Goal: Task Accomplishment & Management: Manage account settings

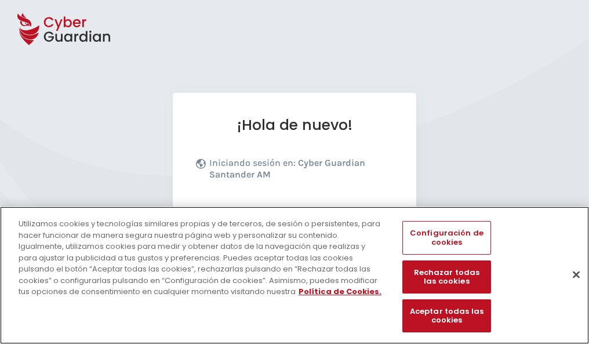
scroll to position [142, 0]
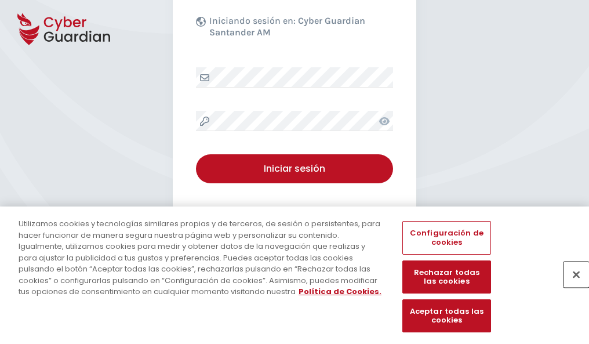
click at [570, 286] on button "Cerrar" at bounding box center [576, 274] width 26 height 26
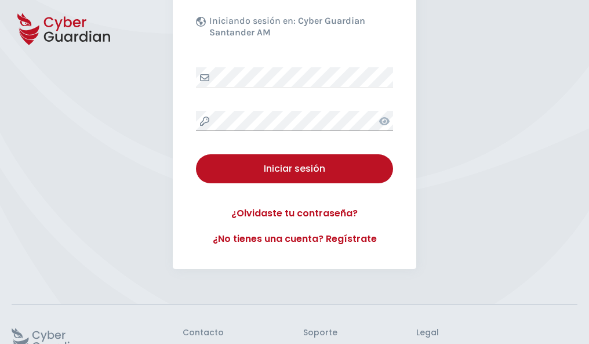
scroll to position [226, 0]
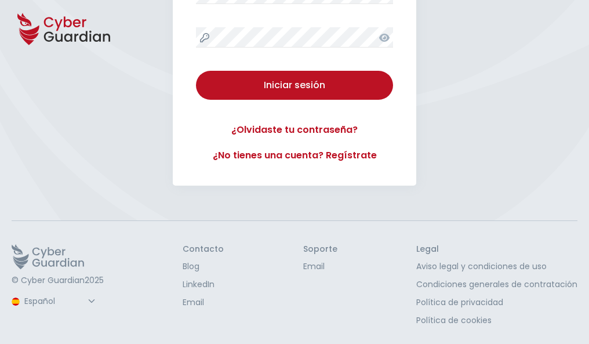
click at [196, 71] on button "Iniciar sesión" at bounding box center [294, 85] width 197 height 29
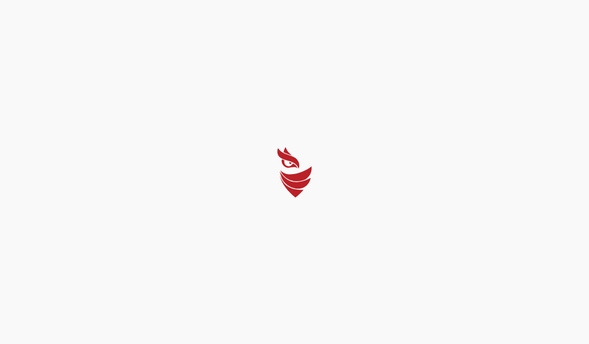
scroll to position [0, 0]
select select "Português (BR)"
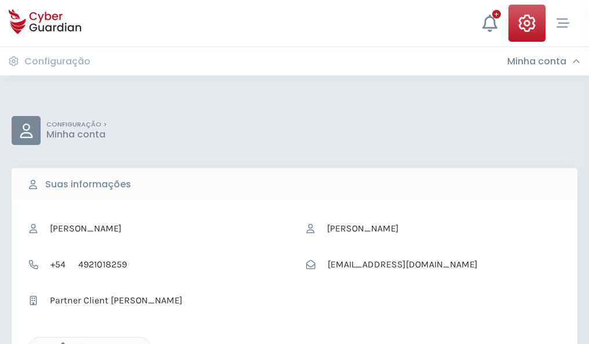
click at [60, 343] on icon "button" at bounding box center [60, 347] width 10 height 10
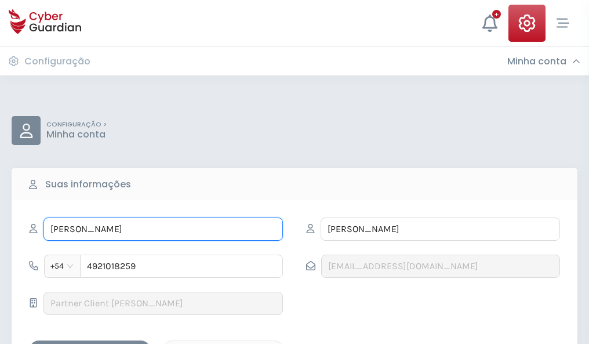
click at [163, 229] on input "MANUELITA" at bounding box center [162, 228] width 239 height 23
type input "M"
type input "Eustaquio"
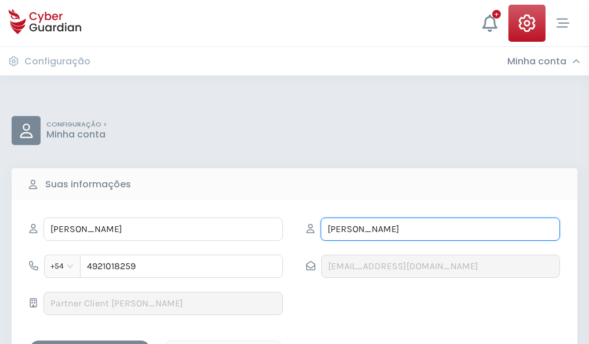
click at [440, 229] on input "FLORES" at bounding box center [440, 228] width 239 height 23
type input "F"
type input "Alcalde"
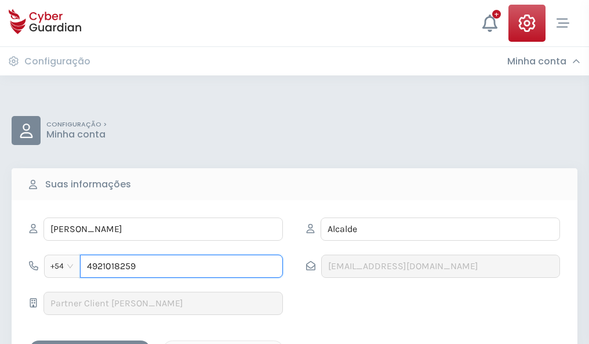
click at [181, 266] on input "4921018259" at bounding box center [181, 265] width 203 height 23
type input "4"
type input "4842606254"
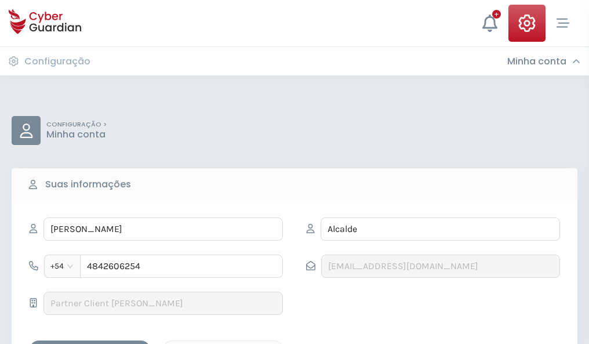
click at [90, 343] on div "Salvar alterações" at bounding box center [90, 350] width 104 height 14
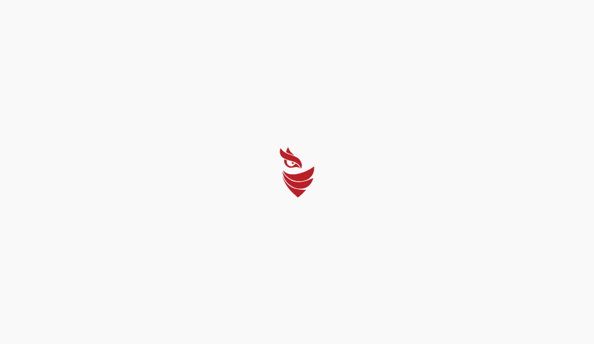
select select "Português (BR)"
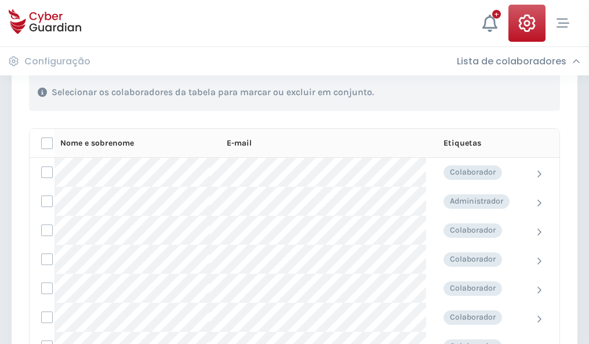
scroll to position [496, 0]
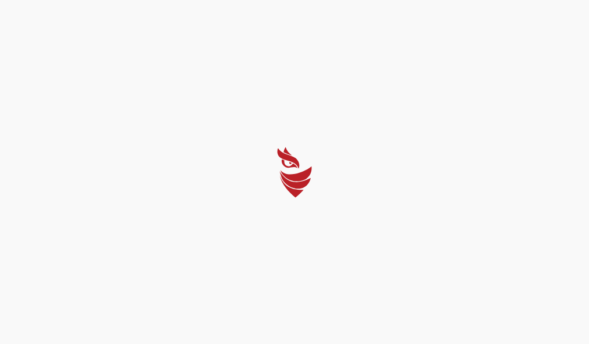
select select "Português (BR)"
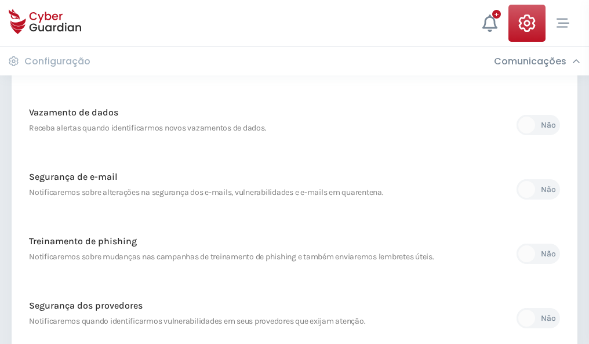
scroll to position [610, 0]
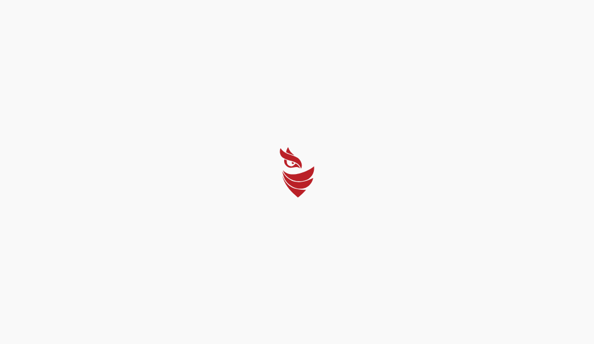
select select "Português (BR)"
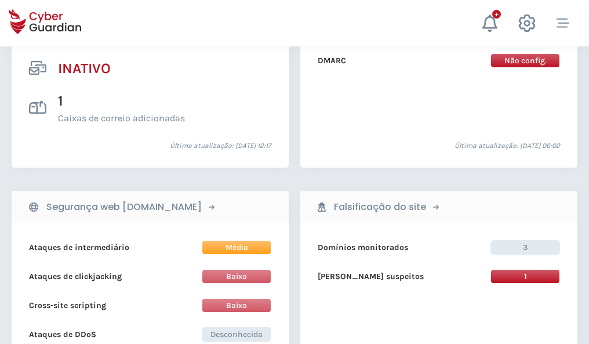
scroll to position [1149, 0]
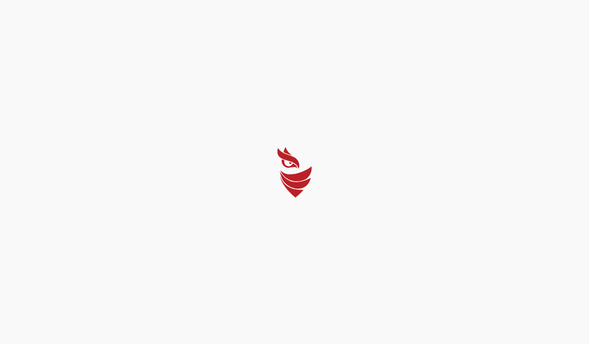
select select "Português (BR)"
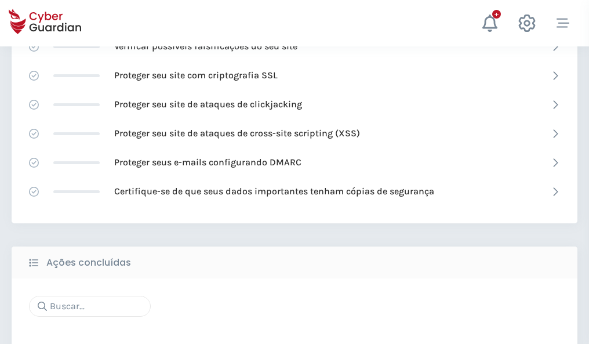
scroll to position [772, 0]
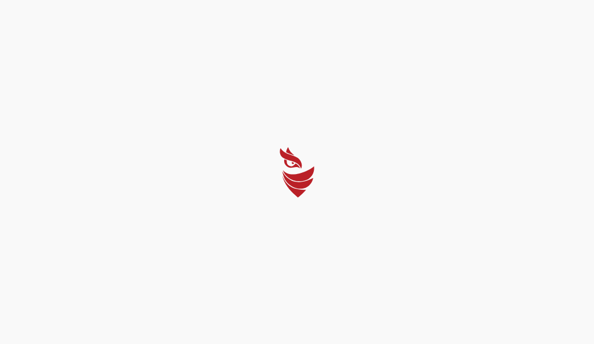
select select "Português (BR)"
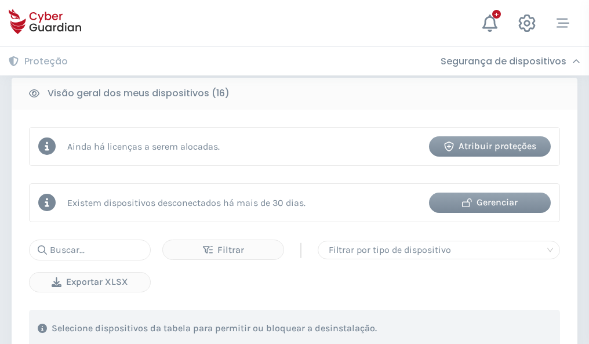
scroll to position [1081, 0]
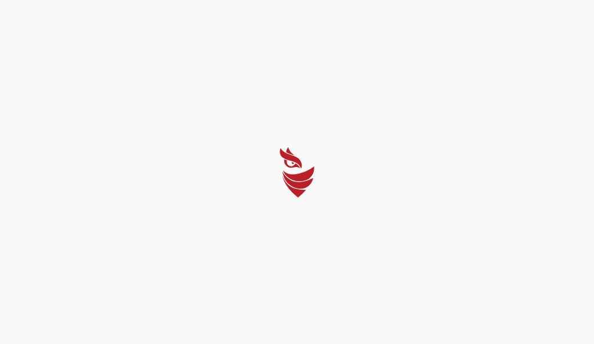
select select "Português (BR)"
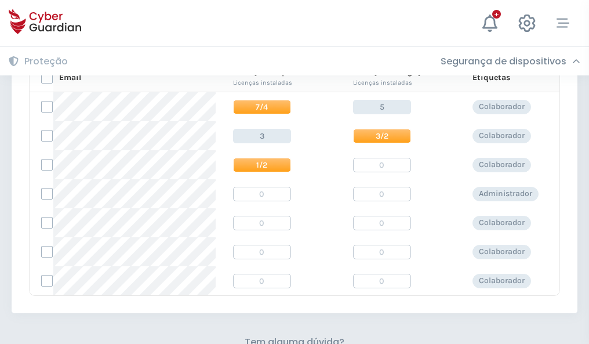
scroll to position [497, 0]
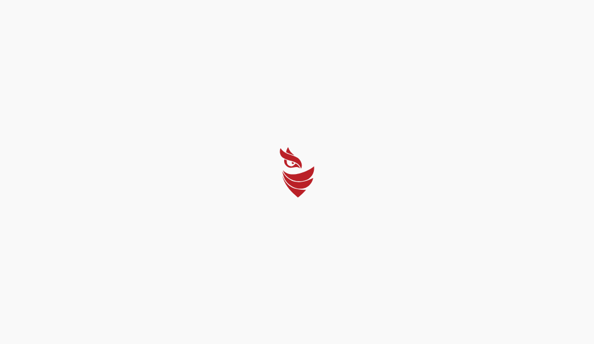
select select "Português (BR)"
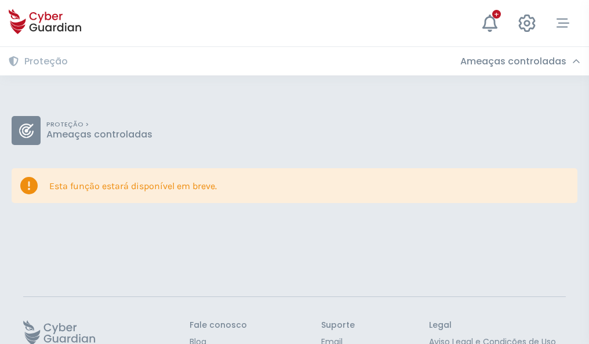
scroll to position [75, 0]
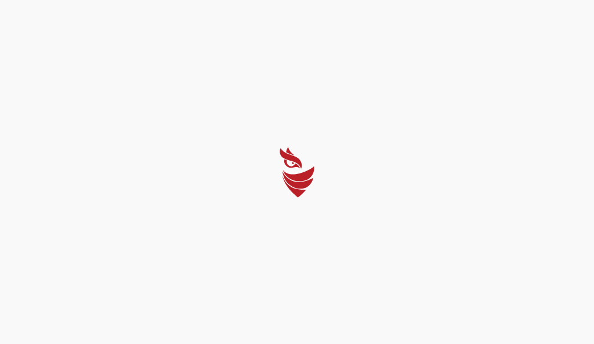
select select "Português (BR)"
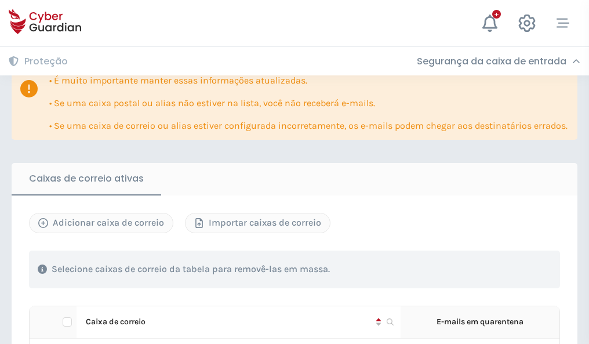
scroll to position [681, 0]
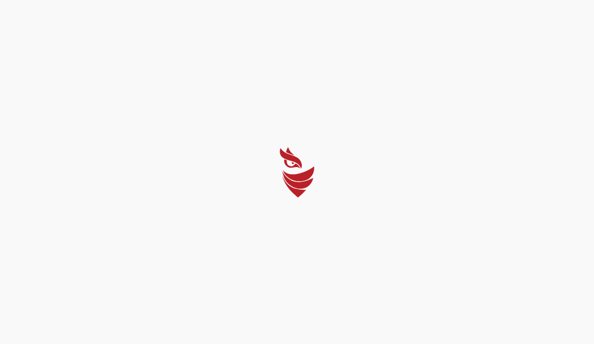
select select "Português (BR)"
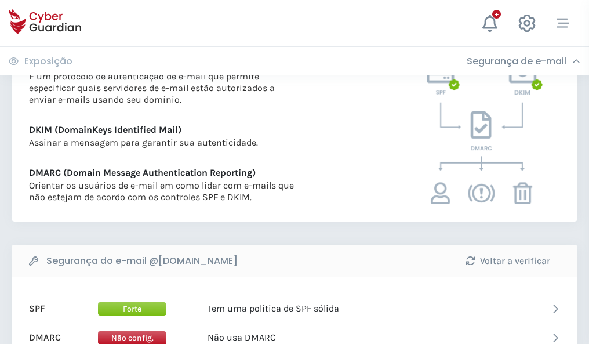
scroll to position [626, 0]
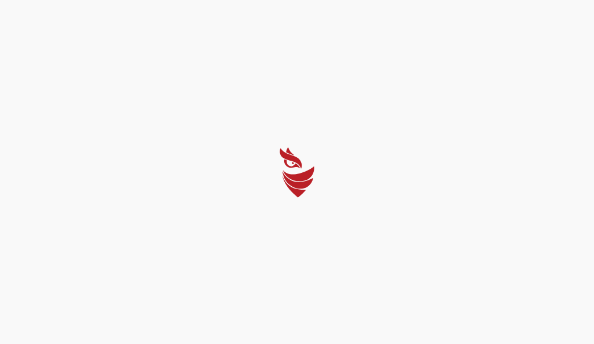
select select "Português (BR)"
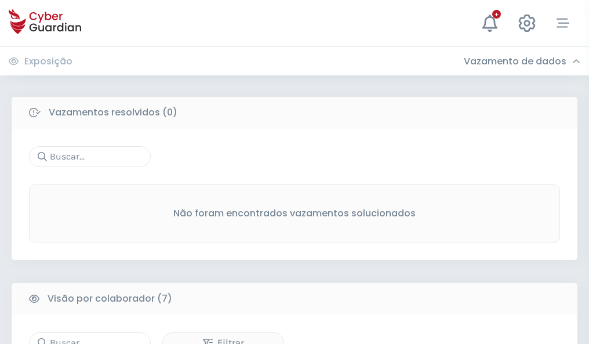
scroll to position [959, 0]
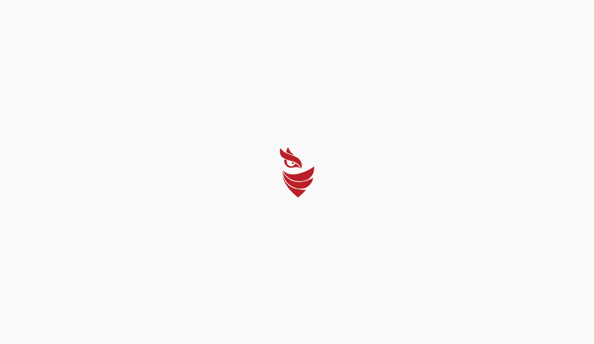
select select "Português (BR)"
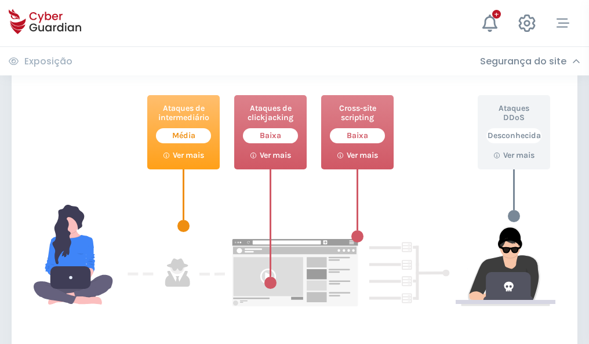
scroll to position [631, 0]
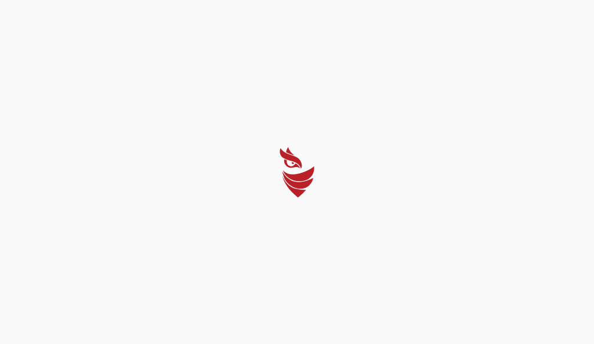
select select "Português (BR)"
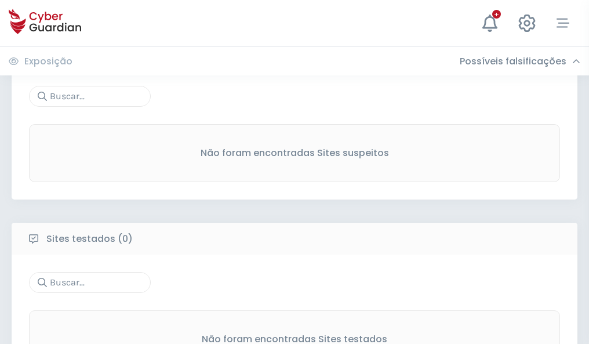
scroll to position [606, 0]
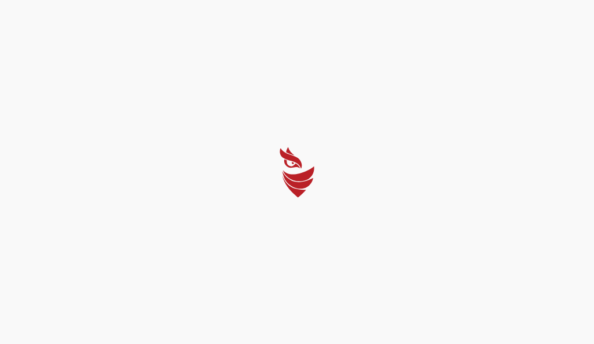
select select "Português (BR)"
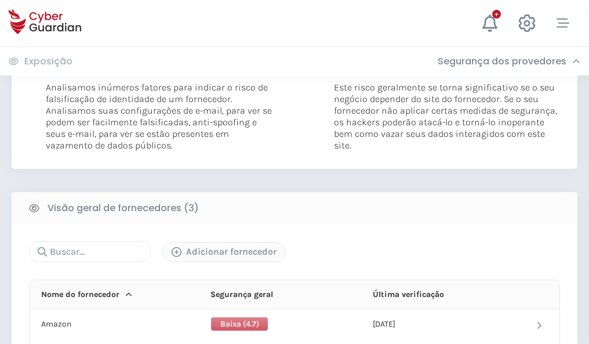
scroll to position [649, 0]
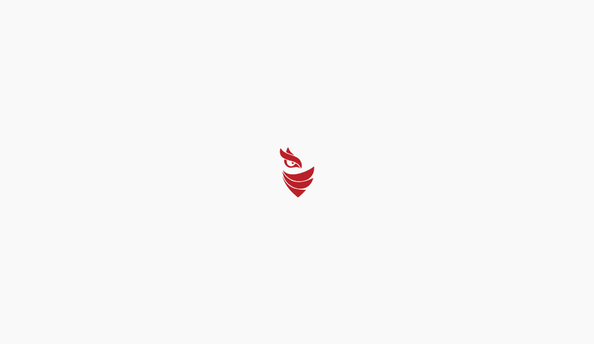
select select "Português (BR)"
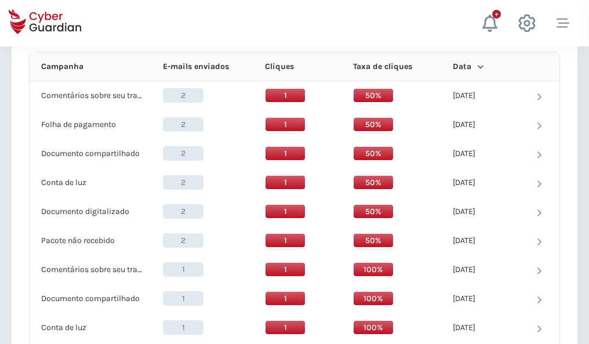
scroll to position [1039, 0]
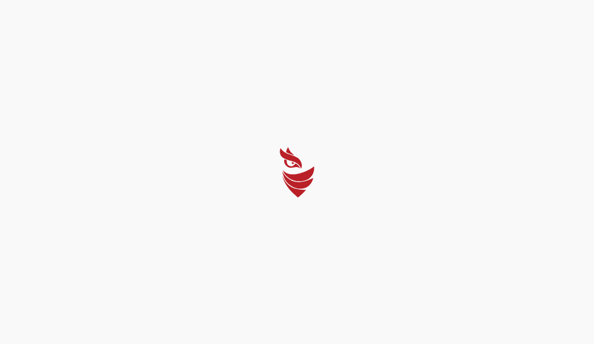
select select "Português (BR)"
